Goal: Task Accomplishment & Management: Manage account settings

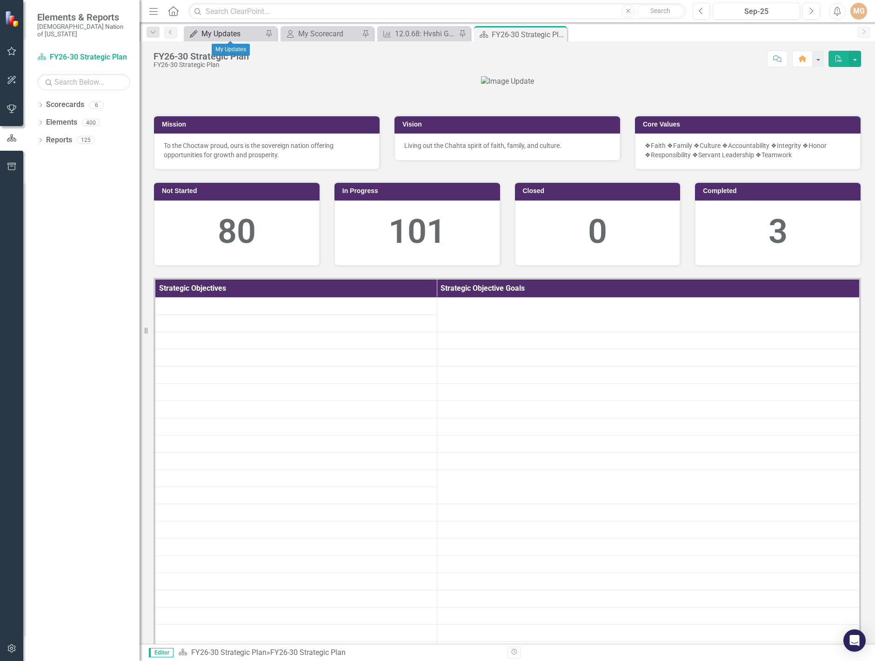
click at [247, 34] on div "My Updates" at bounding box center [231, 34] width 61 height 12
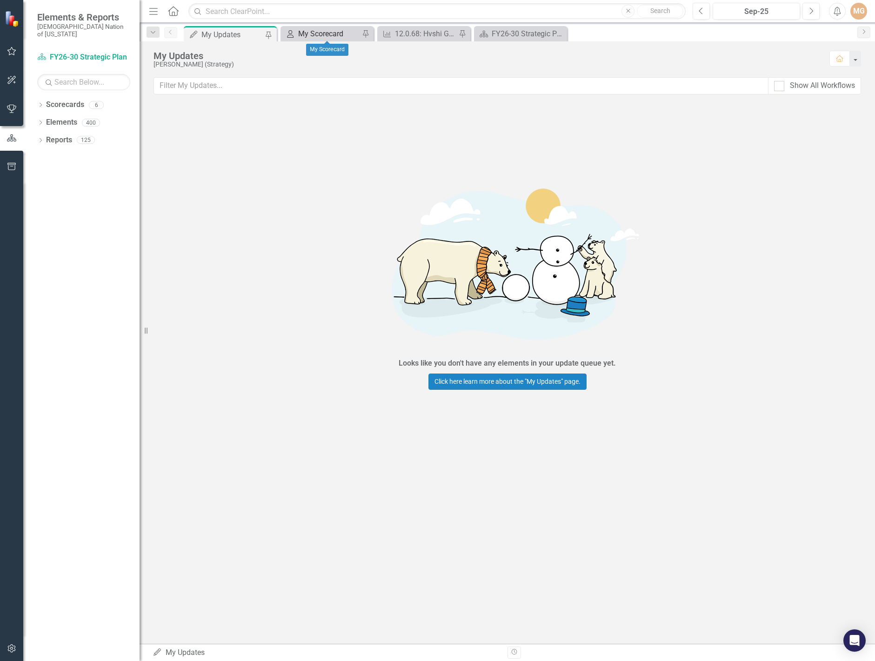
click at [310, 32] on div "My Scorecard" at bounding box center [328, 34] width 61 height 12
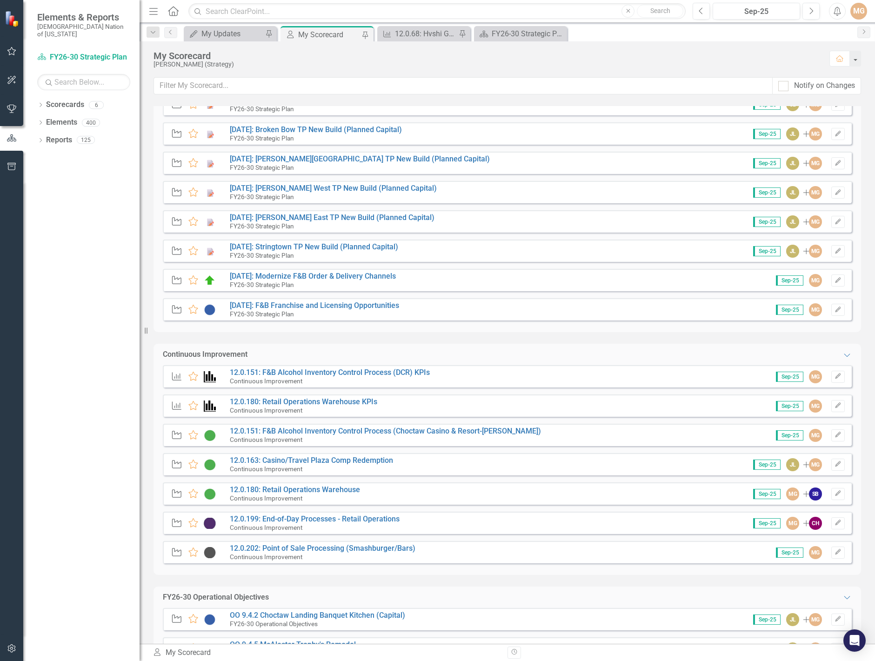
scroll to position [372, 0]
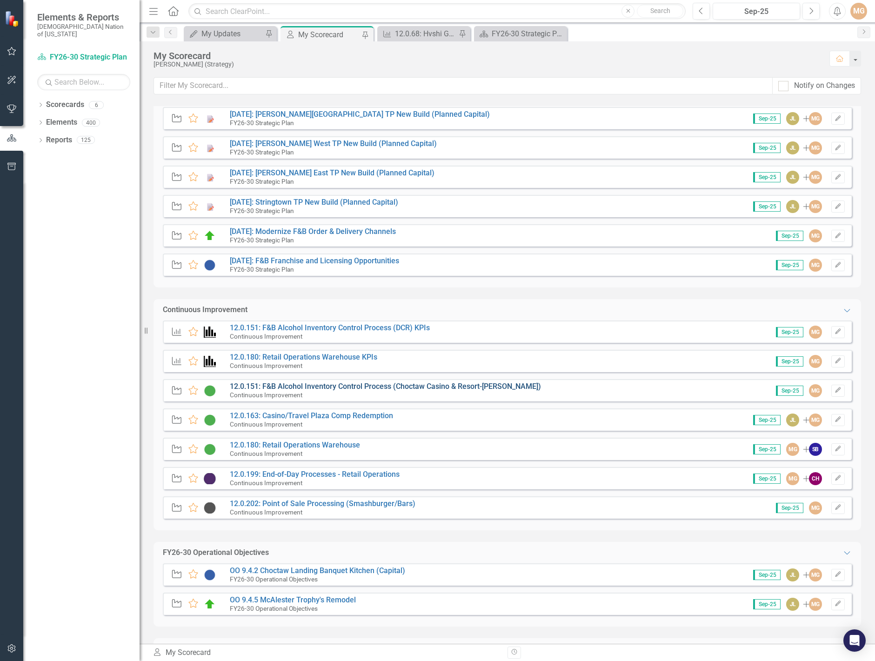
click at [414, 387] on link "12.0.151: F&B Alcohol Inventory Control Process (Choctaw Casino & Resort-[PERSO…" at bounding box center [385, 386] width 311 height 9
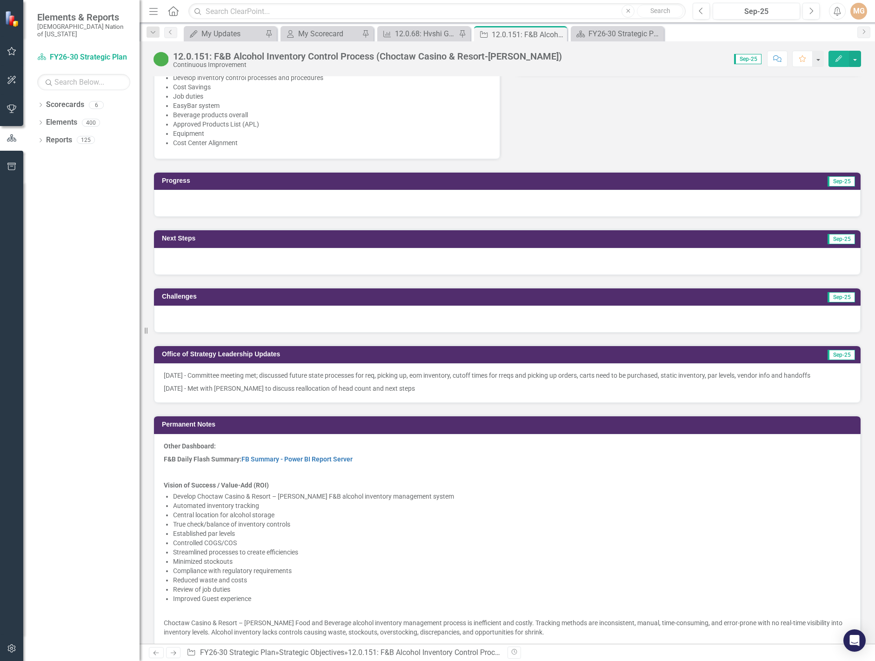
scroll to position [651, 0]
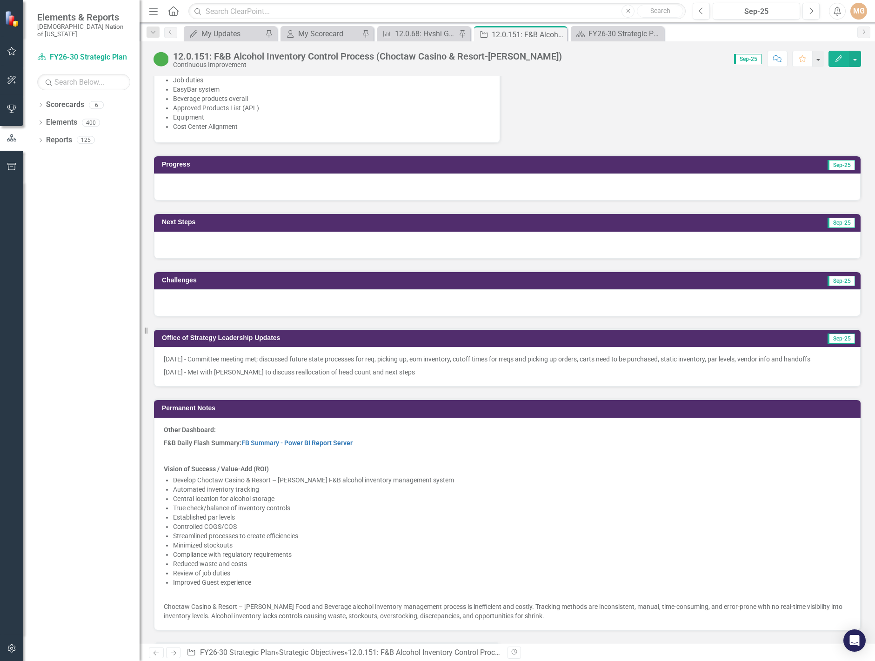
click at [344, 363] on p "[DATE] - Committee meeting met; discussed future state processes for req, picki…" at bounding box center [507, 359] width 687 height 11
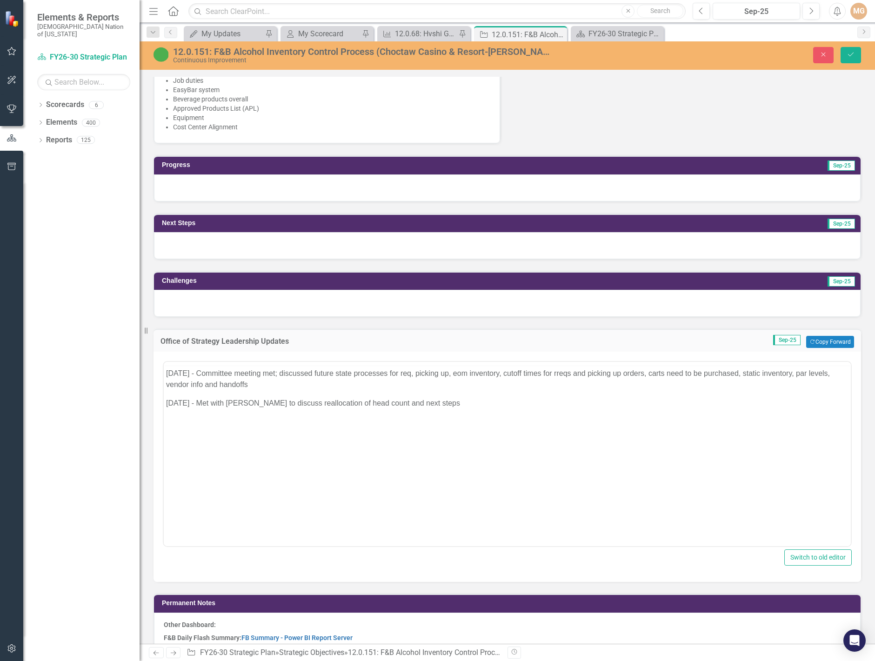
scroll to position [0, 0]
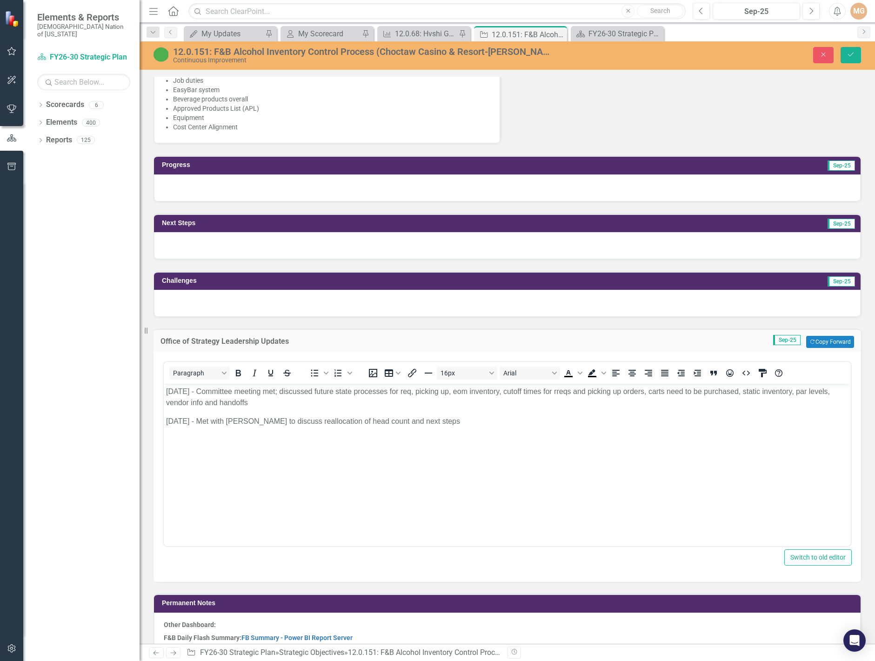
click at [453, 424] on p "[DATE] - Met with [PERSON_NAME] to discuss reallocation of head count and next …" at bounding box center [507, 421] width 682 height 11
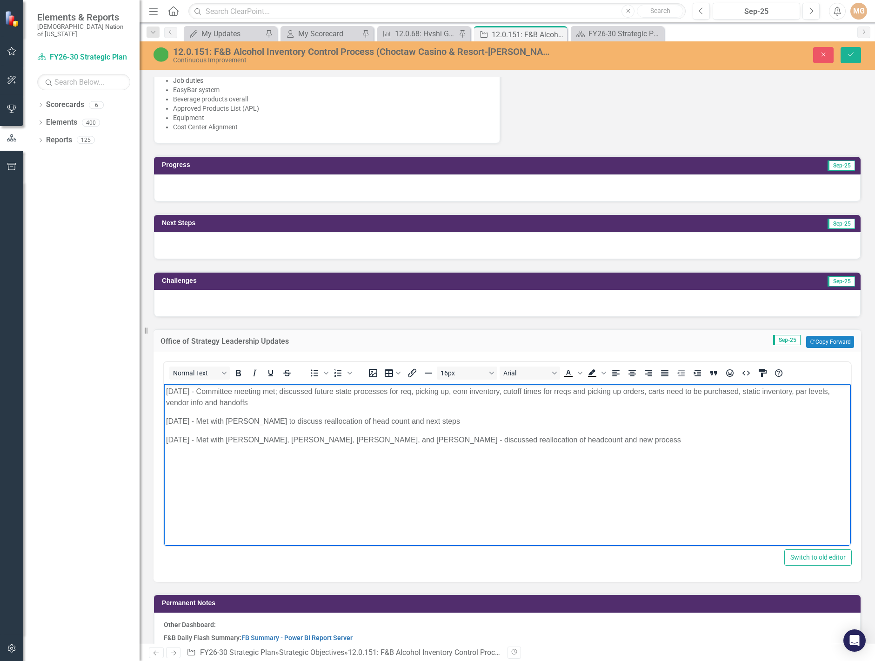
click at [567, 443] on p "[DATE] - Met with [PERSON_NAME], [PERSON_NAME], [PERSON_NAME], and [PERSON_NAME…" at bounding box center [507, 439] width 682 height 11
click at [848, 58] on icon "Save" at bounding box center [851, 54] width 8 height 7
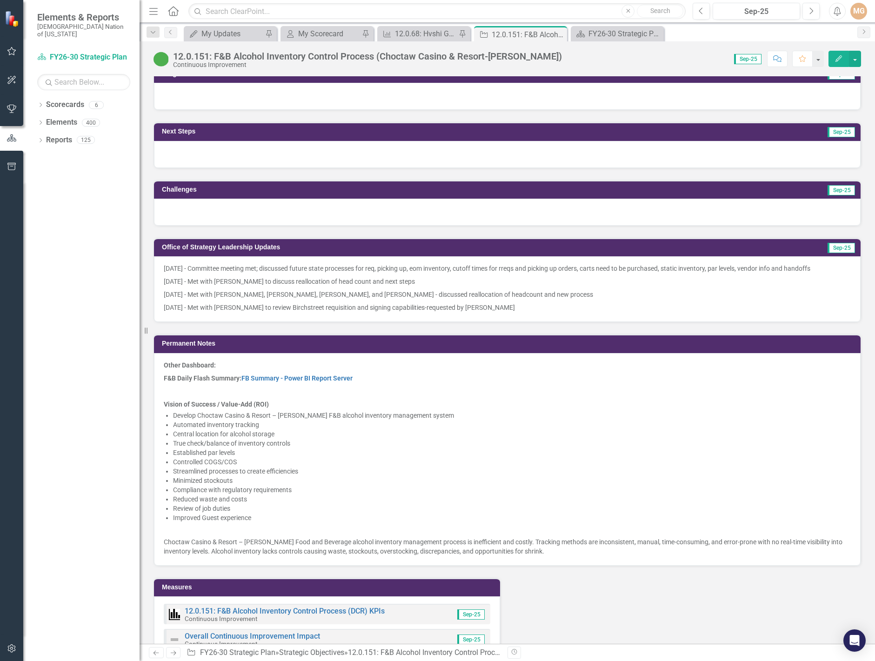
scroll to position [744, 0]
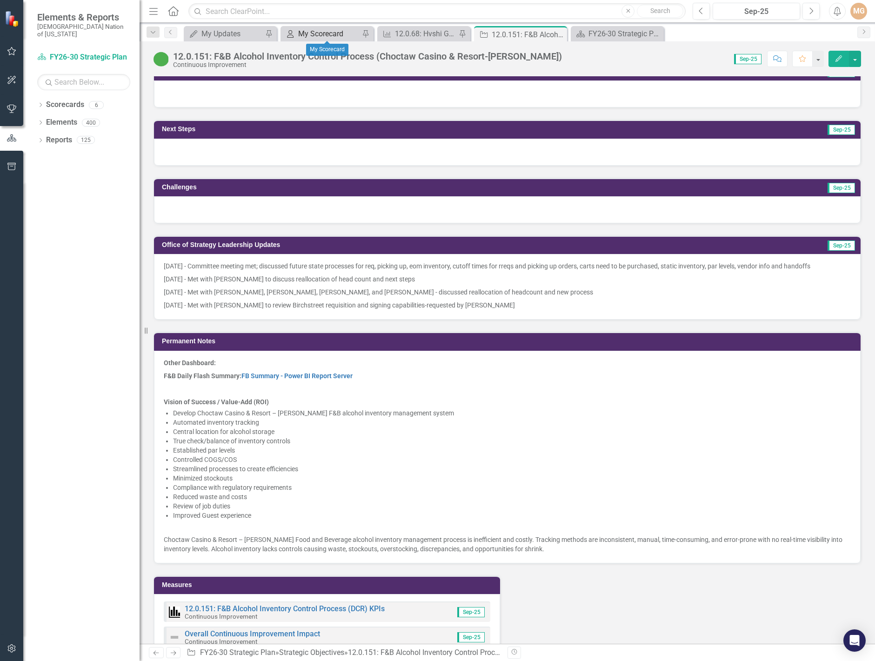
click at [329, 34] on div "My Scorecard" at bounding box center [328, 34] width 61 height 12
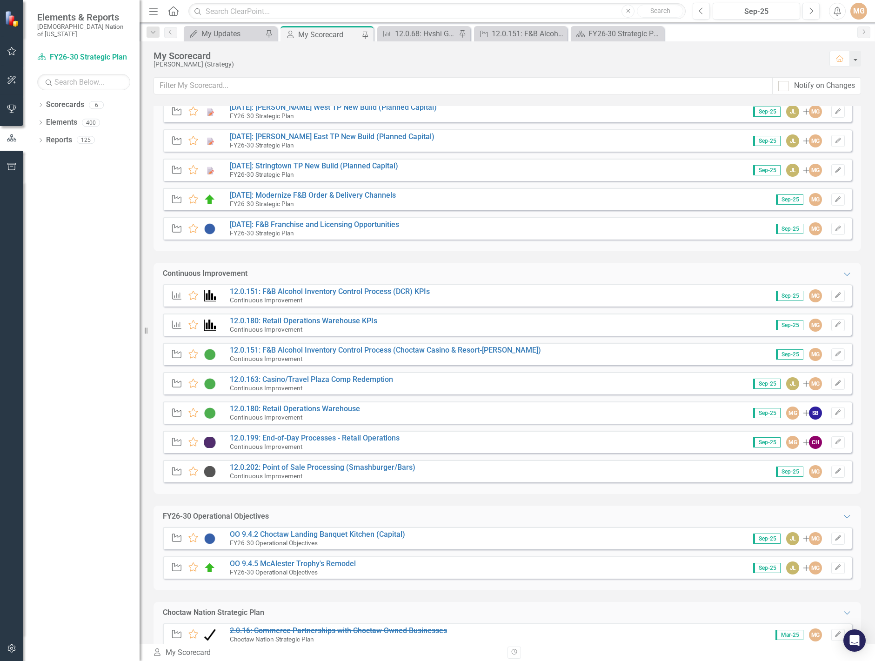
scroll to position [419, 0]
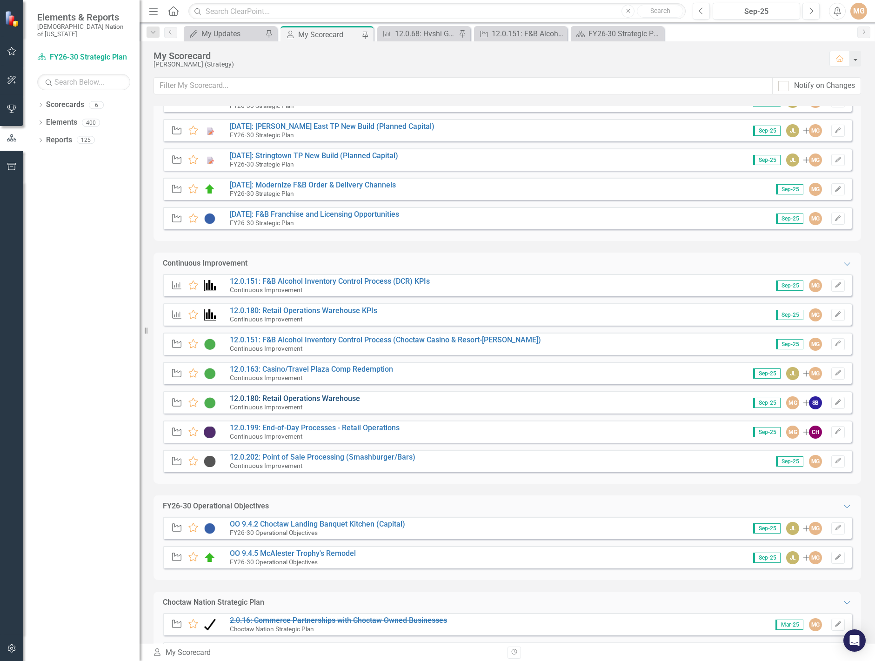
click at [326, 398] on link "12.0.180: Retail Operations Warehouse" at bounding box center [295, 398] width 130 height 9
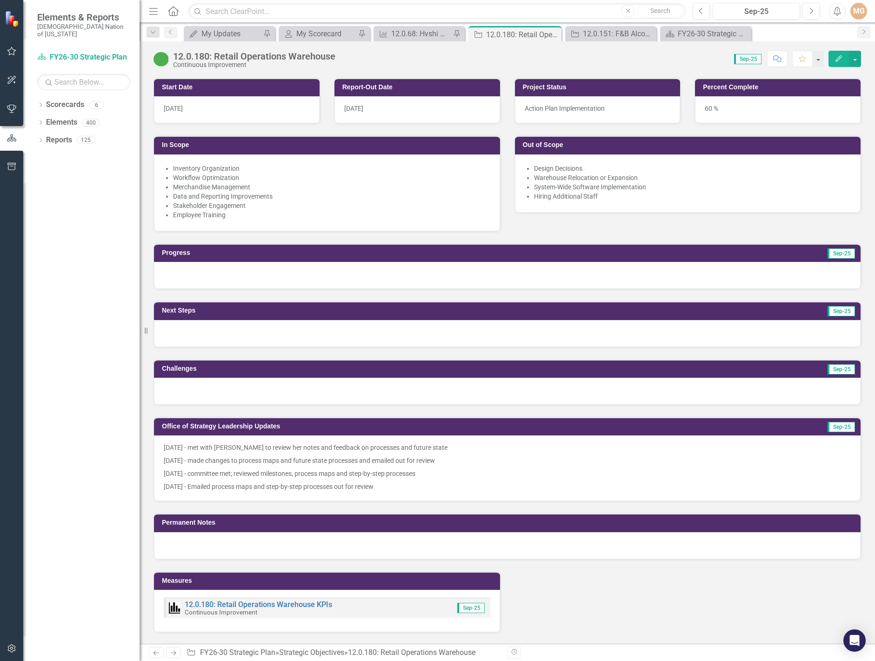
scroll to position [558, 0]
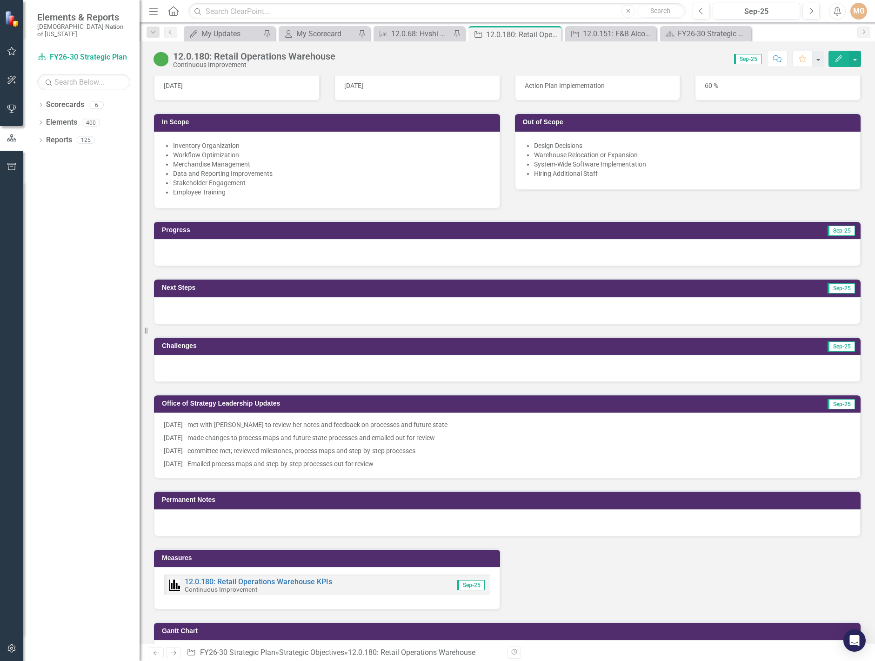
click at [395, 462] on p "[DATE] - Emailed process maps and step-by-step processes out for review" at bounding box center [507, 462] width 687 height 11
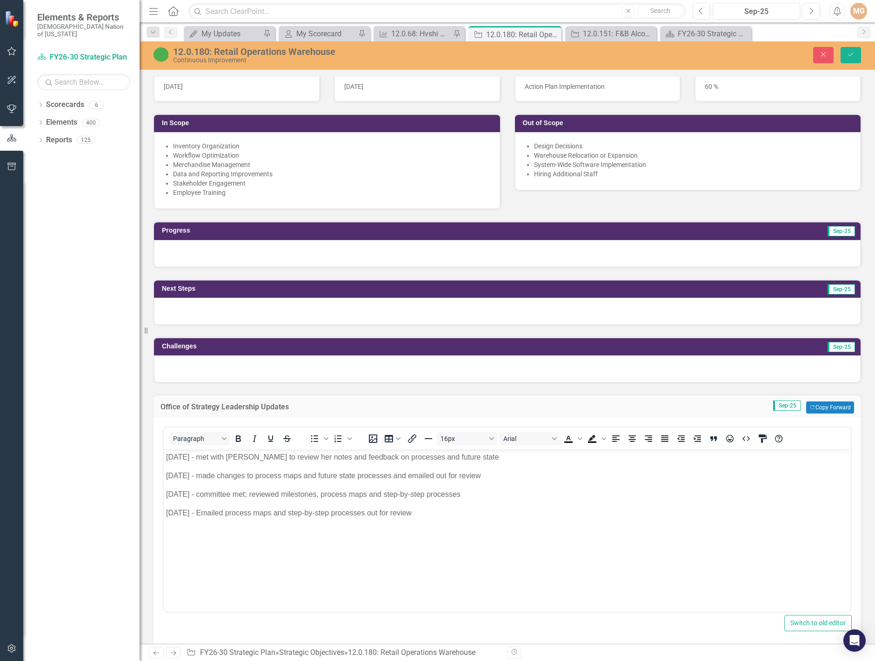
scroll to position [0, 0]
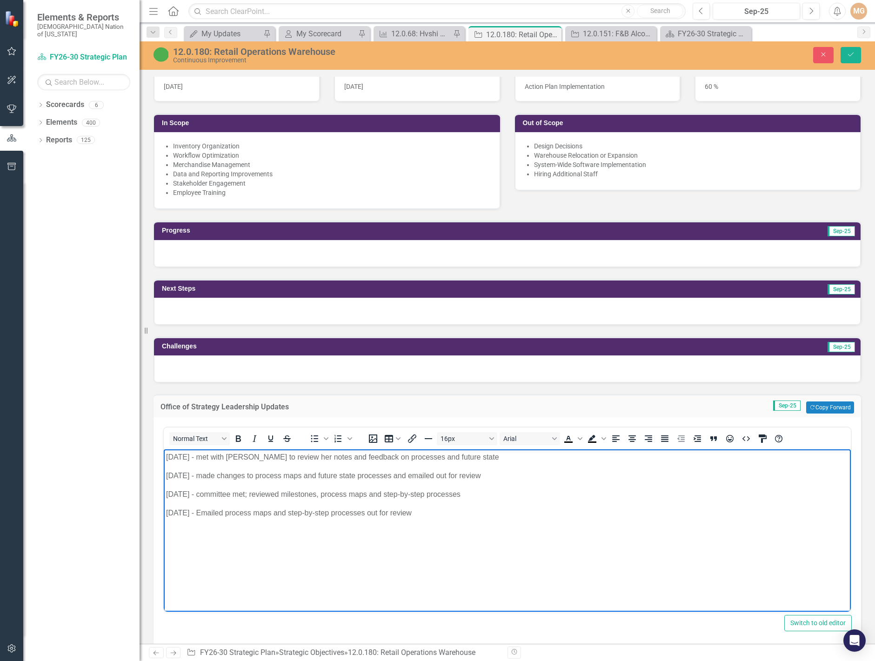
click at [446, 509] on p "[DATE] - Emailed process maps and step-by-step processes out for review" at bounding box center [507, 513] width 682 height 11
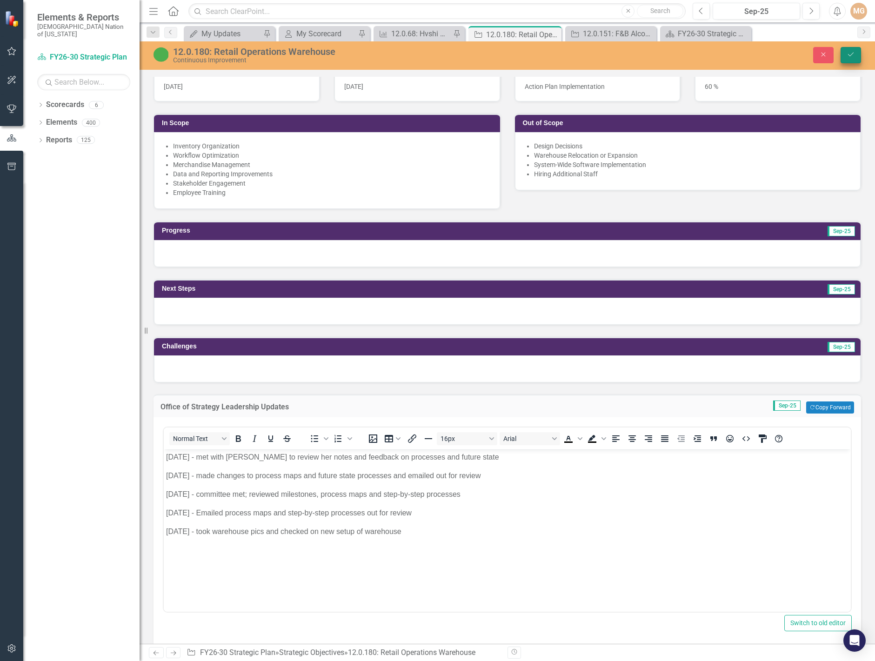
click at [859, 53] on button "Save" at bounding box center [851, 55] width 20 height 16
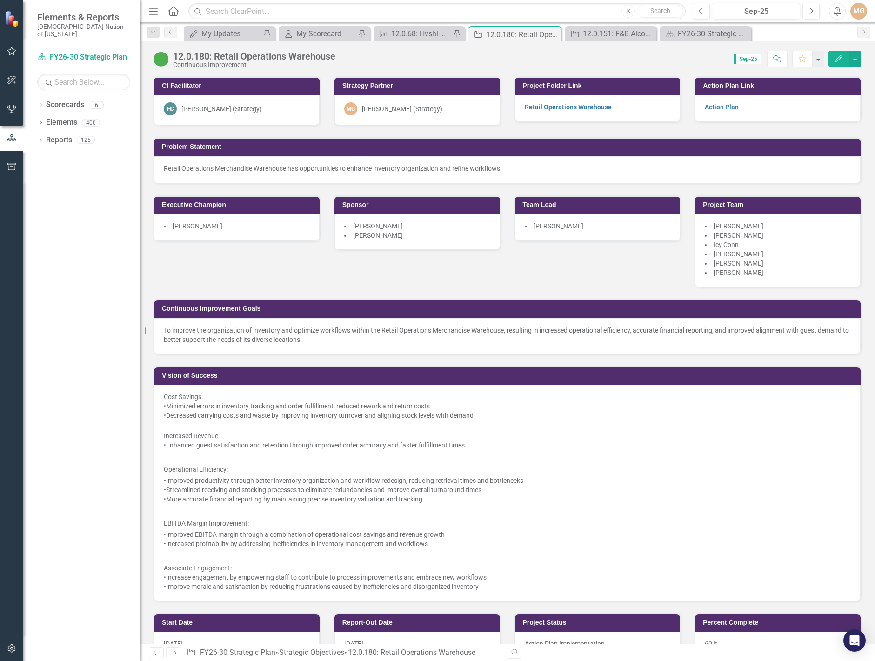
click at [380, 261] on div "CI Facilitator [PERSON_NAME] (Strategy) Strategy Partner MG [PERSON_NAME] (Stra…" at bounding box center [508, 333] width 722 height 537
click at [559, 245] on div "CI Facilitator [PERSON_NAME] (Strategy) Strategy Partner MG [PERSON_NAME] (Stra…" at bounding box center [508, 333] width 722 height 537
